Goal: Task Accomplishment & Management: Manage account settings

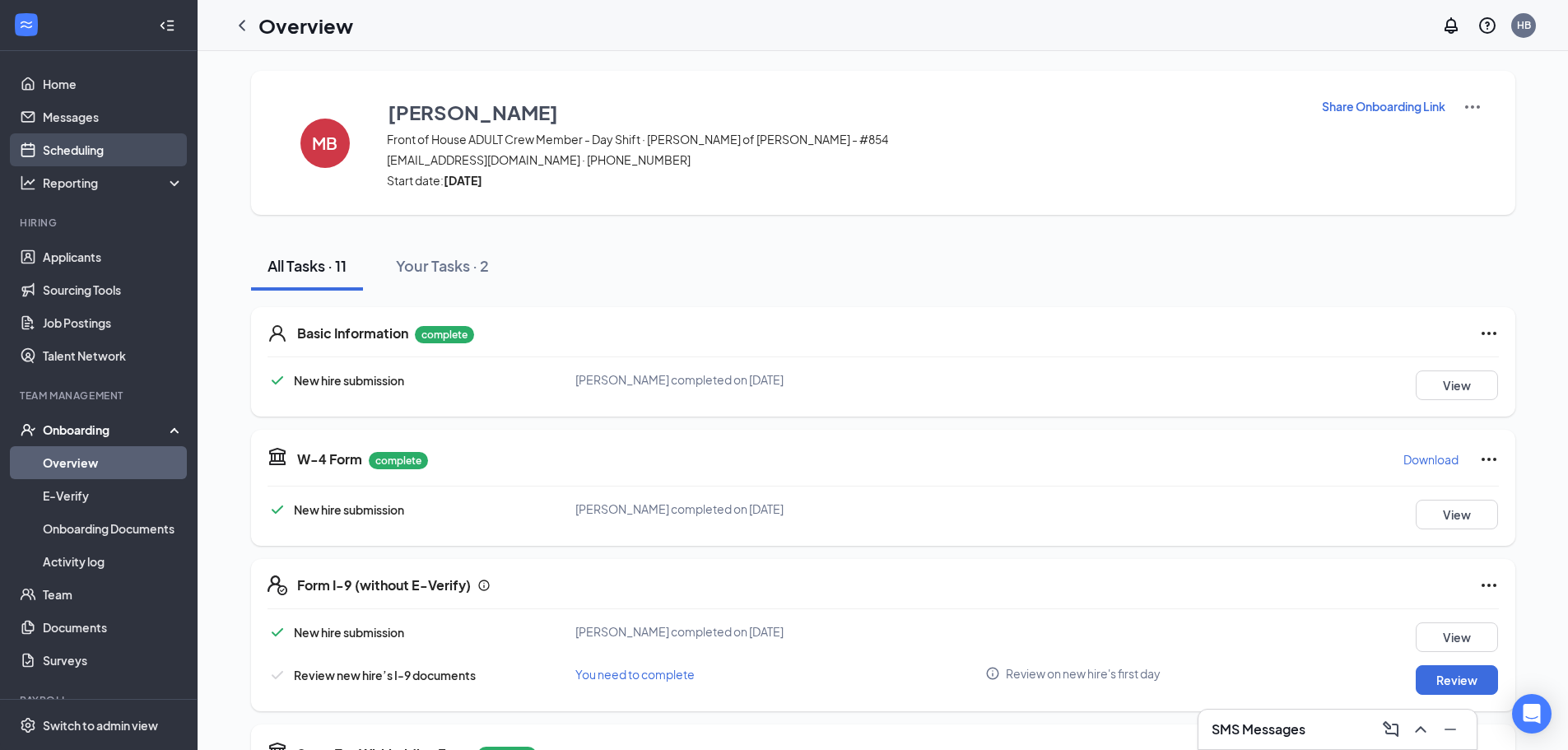
click at [86, 146] on link "Scheduling" at bounding box center [112, 149] width 140 height 33
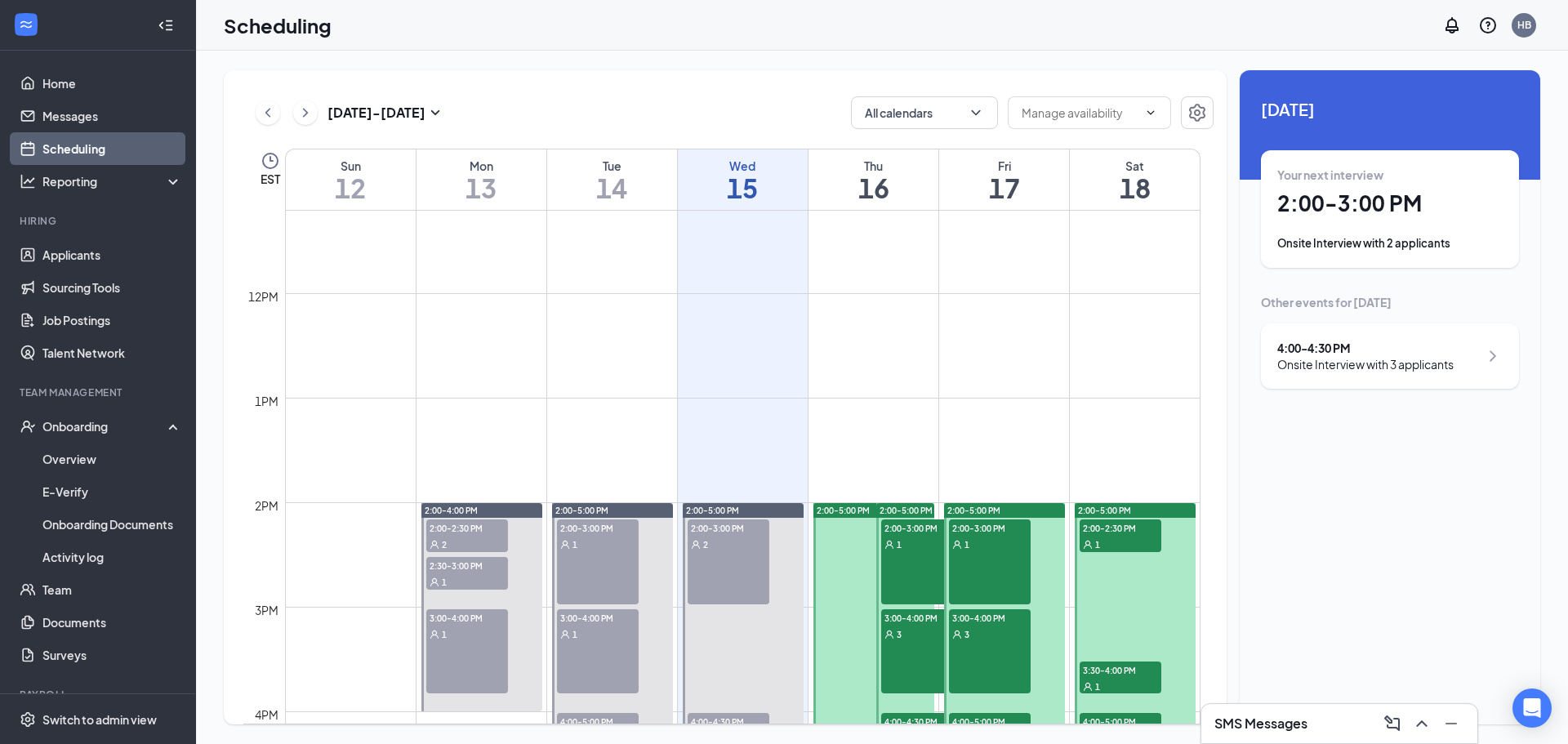
scroll to position [1293, 0]
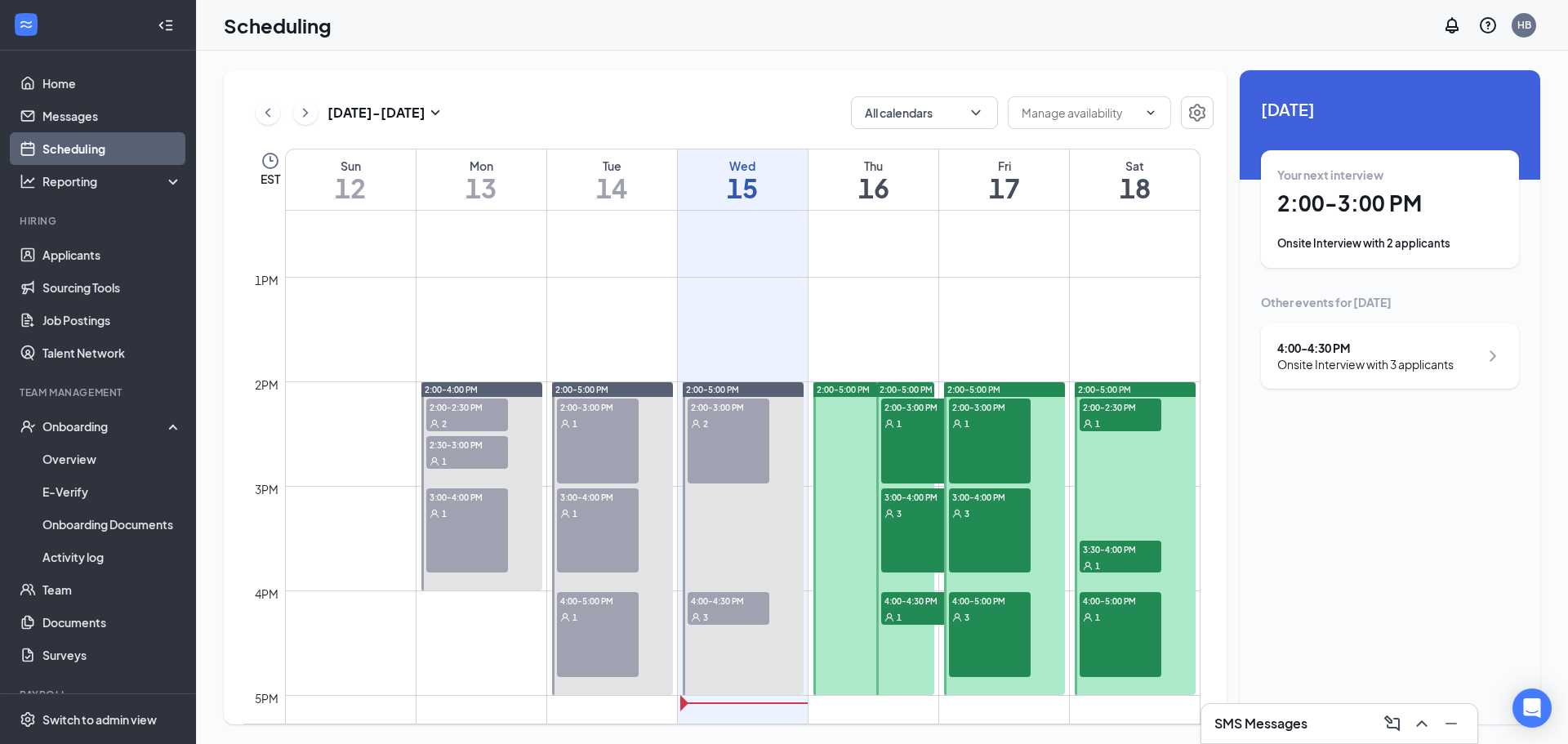
click at [742, 595] on span "4:00-4:30 PM" at bounding box center [727, 599] width 81 height 16
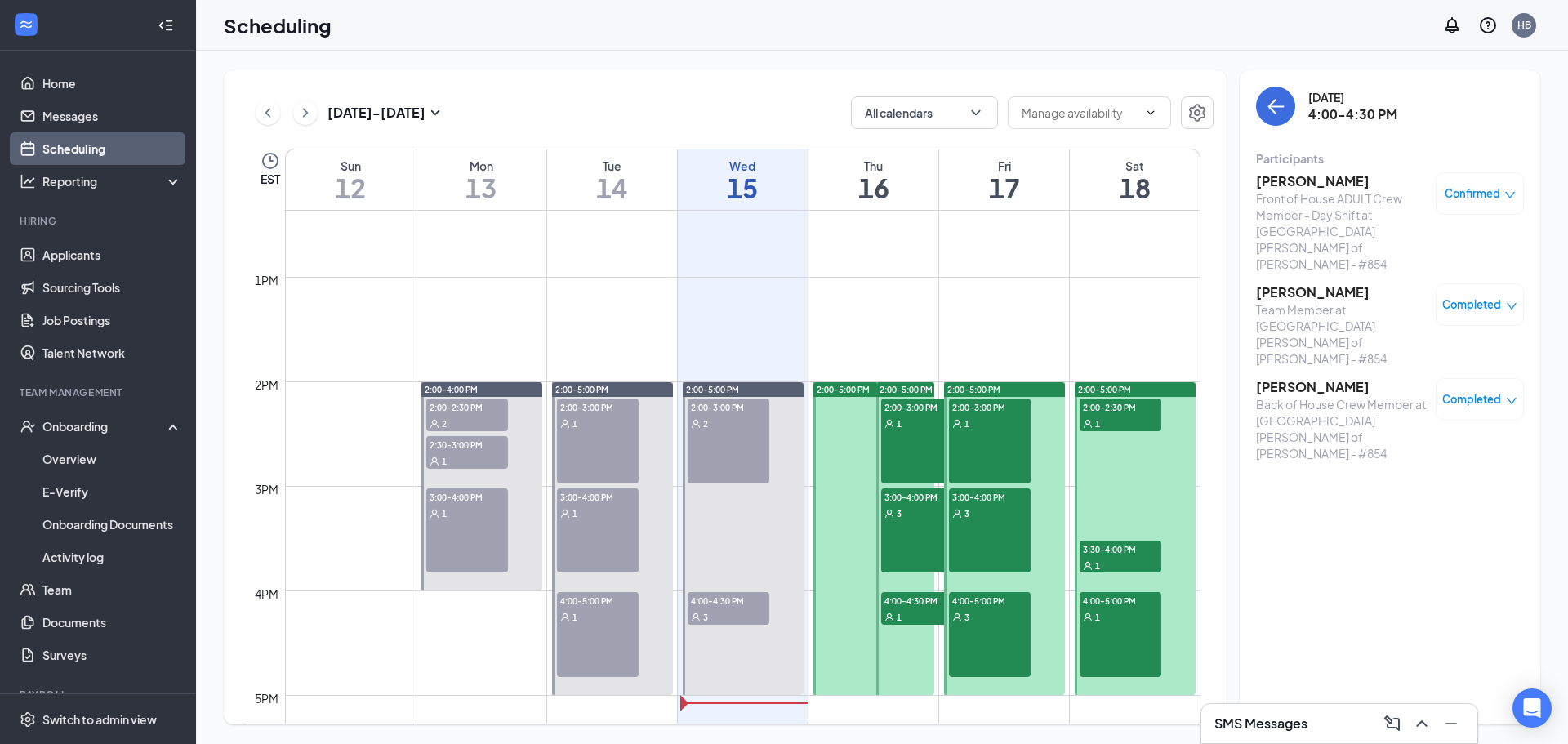
click at [1318, 187] on h3 "[PERSON_NAME]" at bounding box center [1341, 180] width 171 height 18
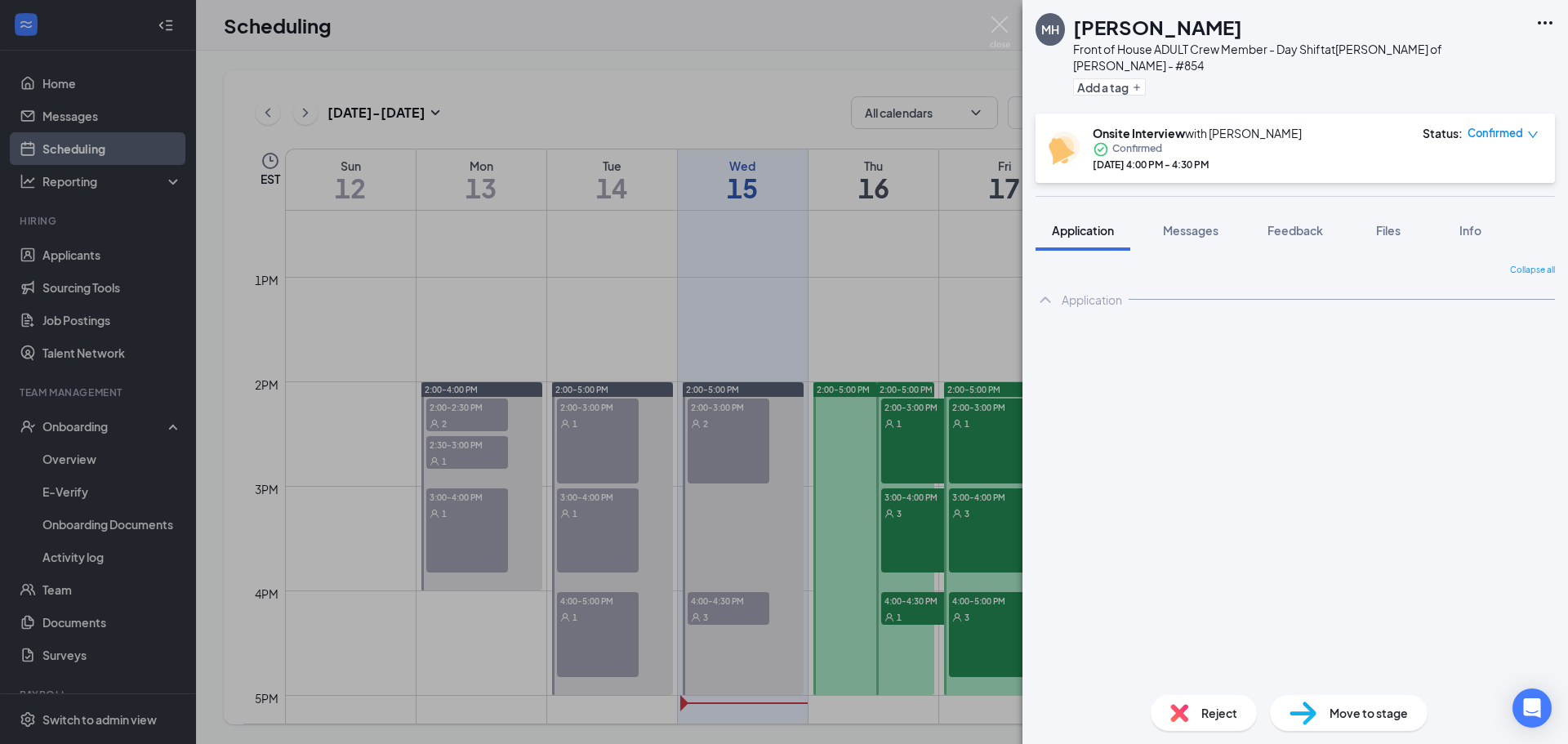
click at [1208, 707] on div "Reject" at bounding box center [1204, 712] width 107 height 36
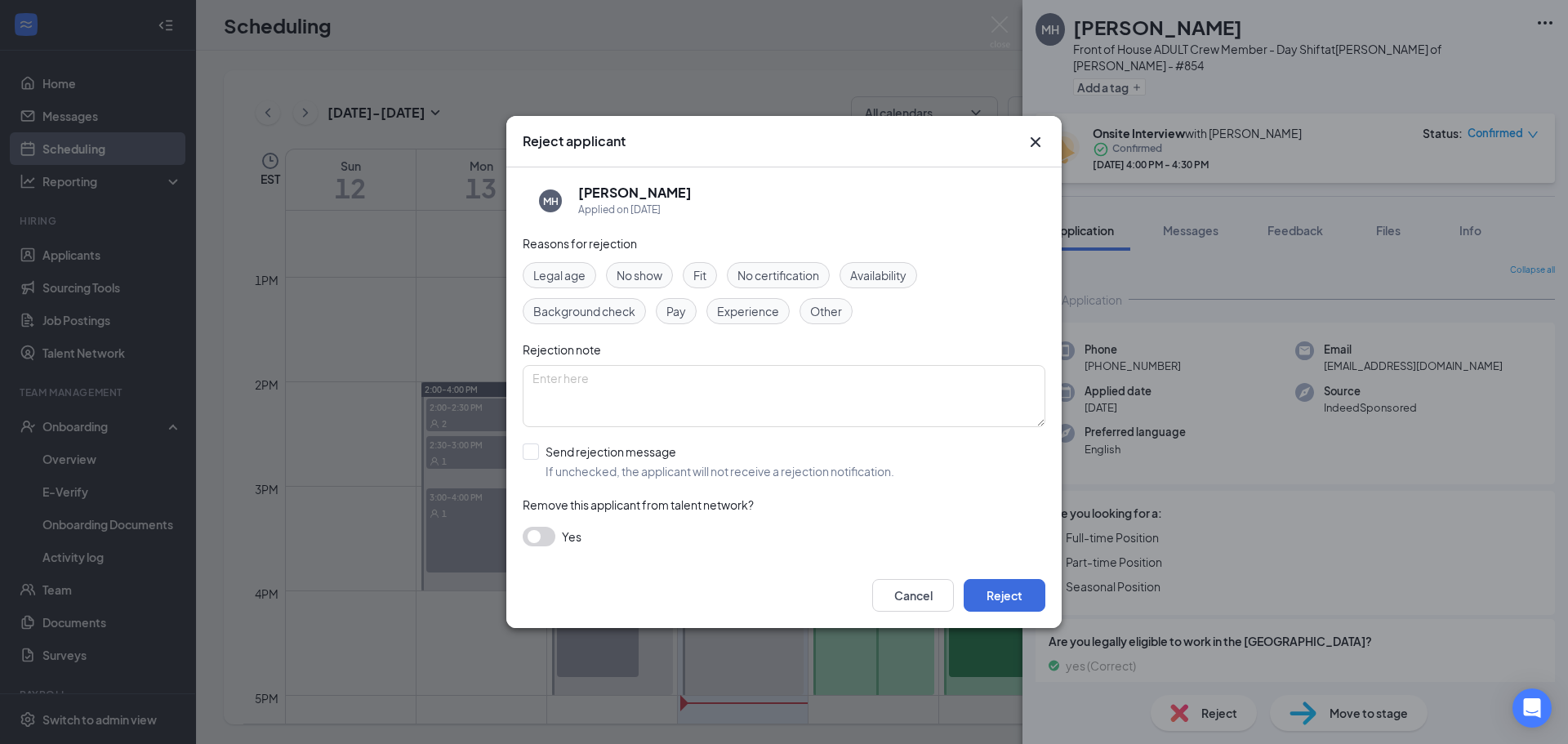
click at [655, 272] on span "No show" at bounding box center [639, 275] width 46 height 18
click at [1019, 586] on button "Reject" at bounding box center [1004, 594] width 81 height 33
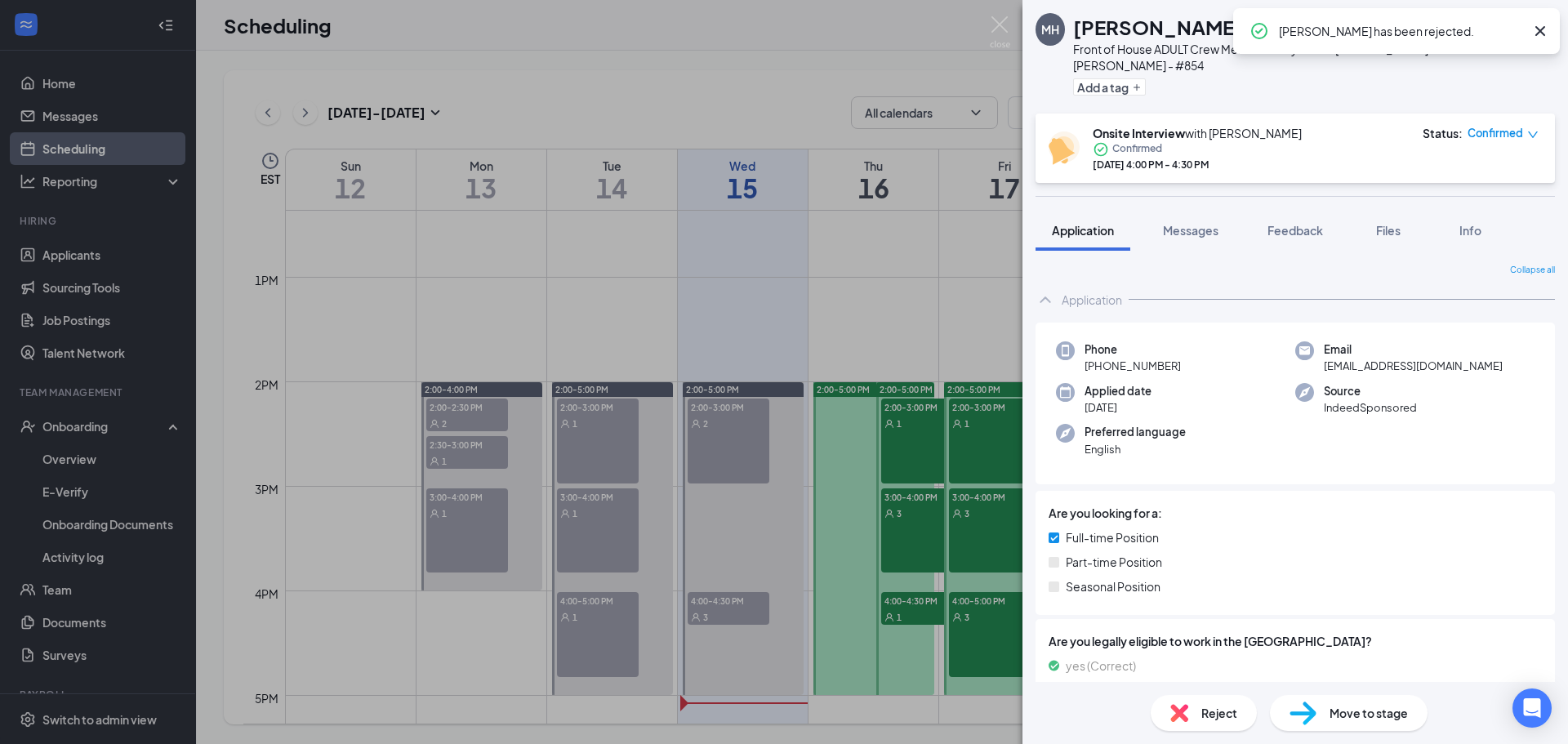
click at [498, 479] on div "MH [PERSON_NAME] Front of House ADULT Crew Member - Day Shift at [GEOGRAPHIC_DA…" at bounding box center [784, 372] width 1568 height 744
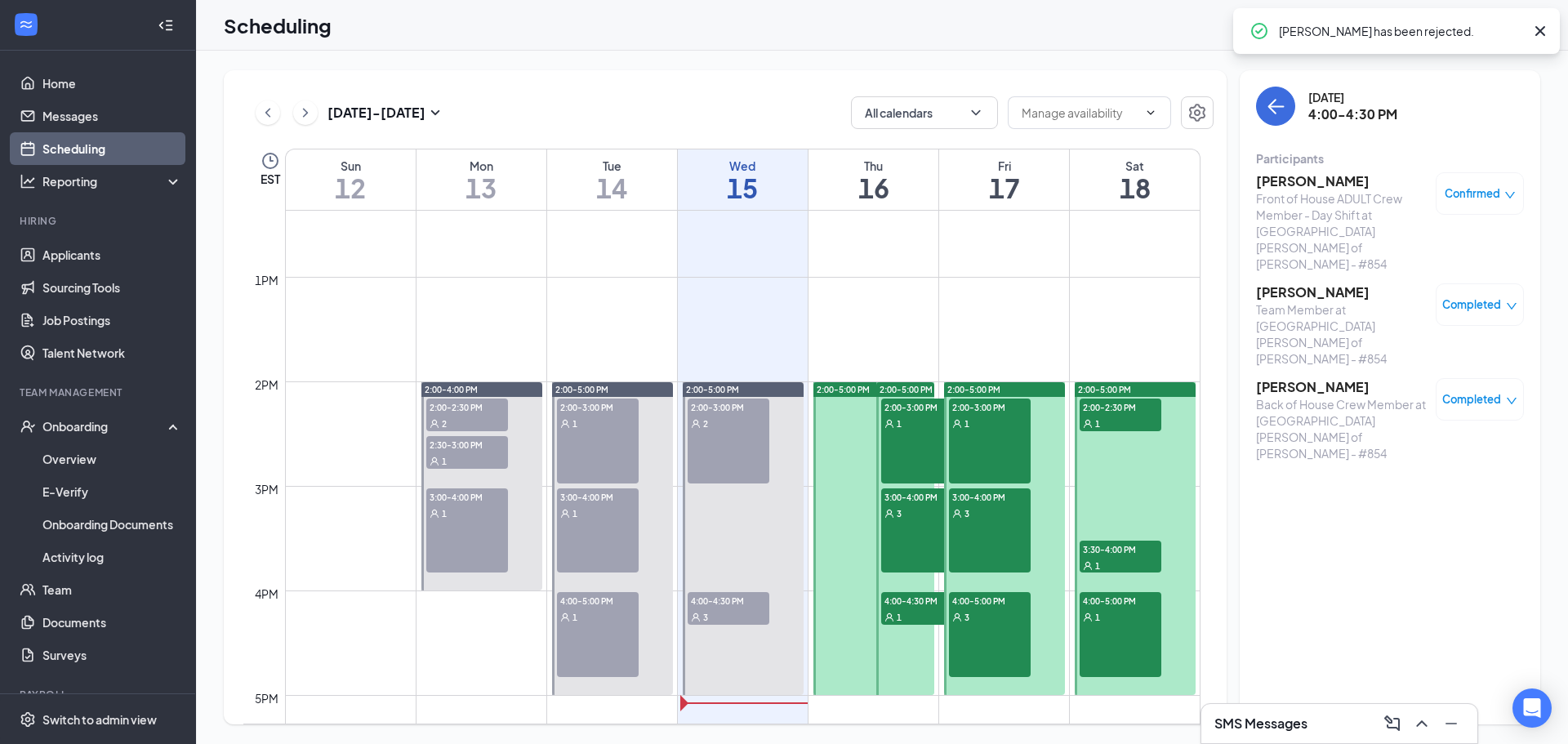
scroll to position [1455, 0]
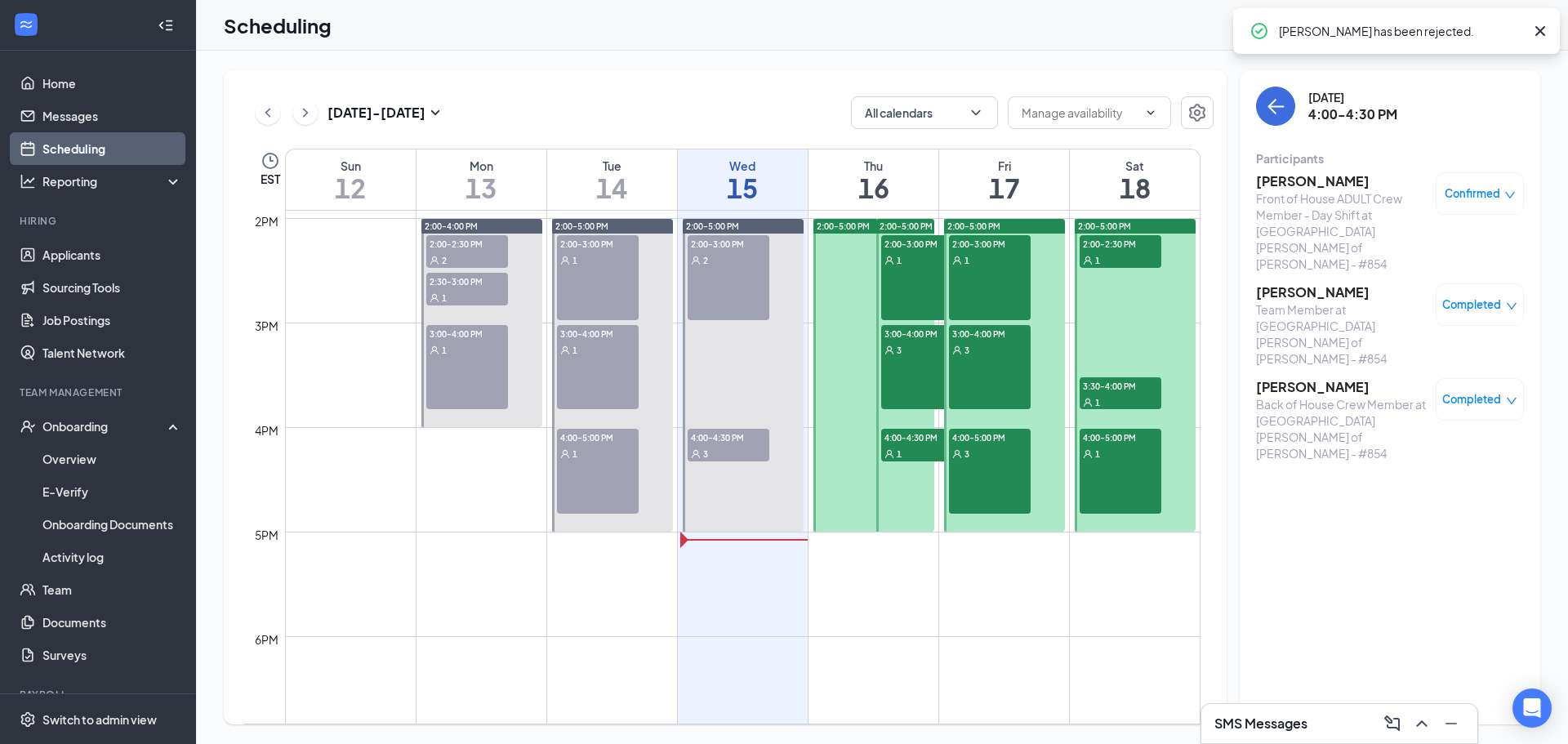
click at [726, 448] on div "3" at bounding box center [727, 452] width 81 height 16
click at [1295, 283] on h3 "[PERSON_NAME]" at bounding box center [1341, 292] width 171 height 18
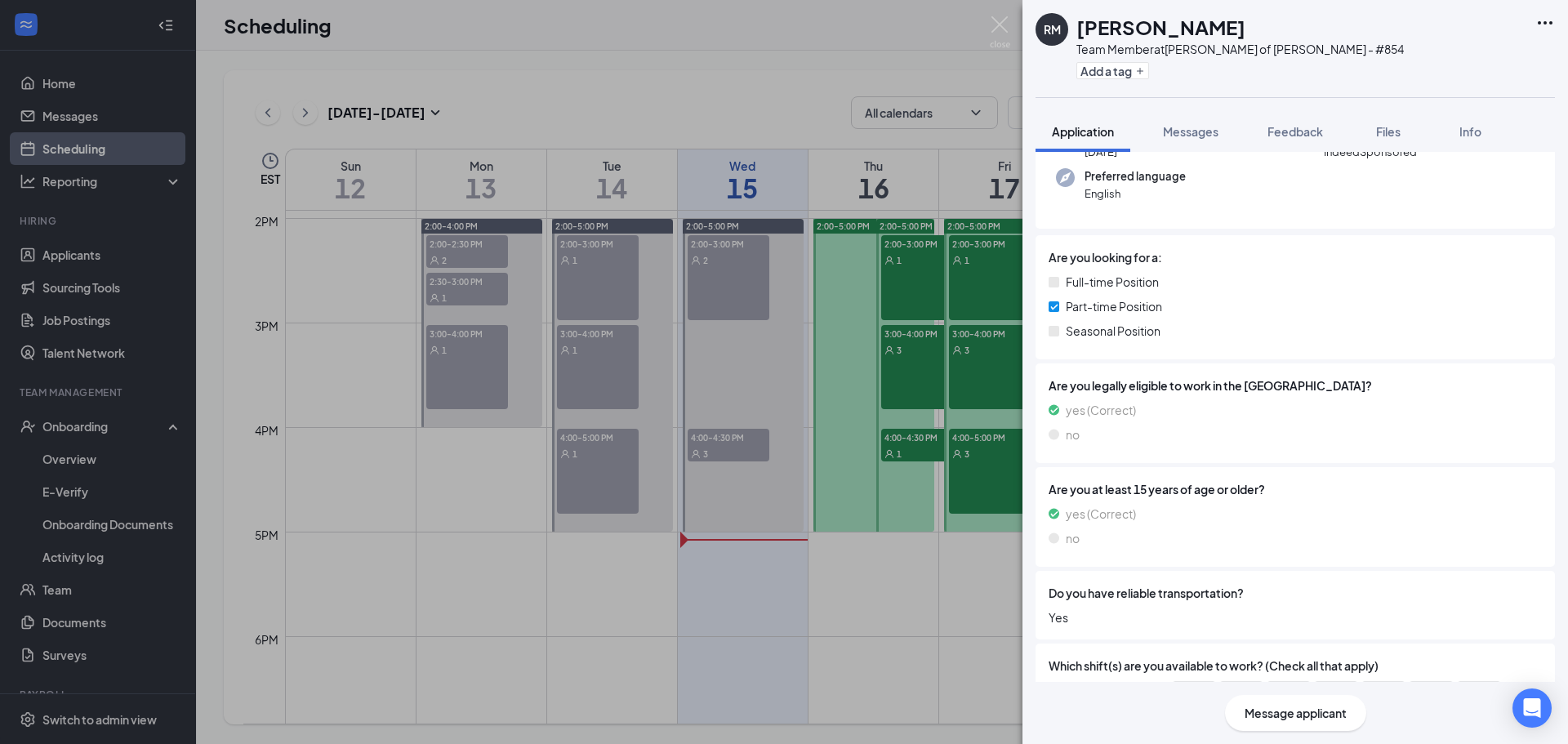
scroll to position [403, 0]
